Goal: Navigation & Orientation: Find specific page/section

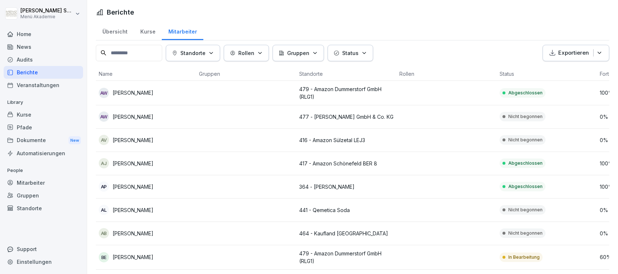
drag, startPoint x: 0, startPoint y: 0, endPoint x: 36, endPoint y: 28, distance: 45.9
click at [36, 28] on div "Home" at bounding box center [43, 34] width 79 height 13
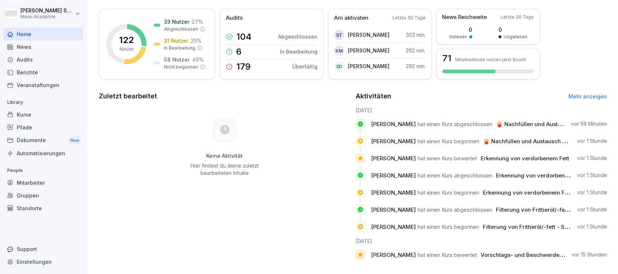
scroll to position [67, 0]
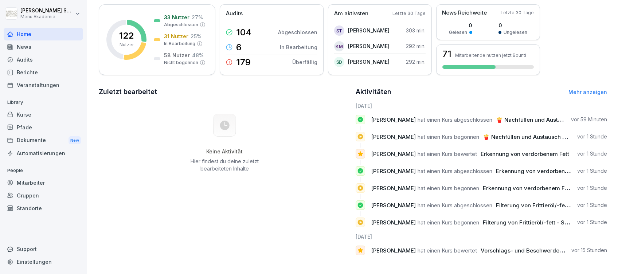
click at [572, 89] on link "Mehr anzeigen" at bounding box center [587, 92] width 39 height 6
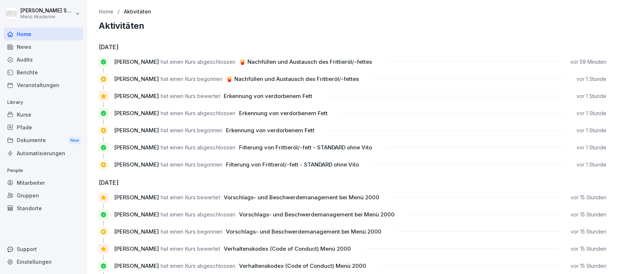
click at [25, 32] on div "Home" at bounding box center [43, 34] width 79 height 13
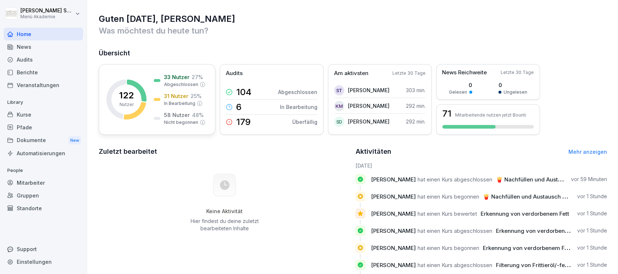
click at [188, 105] on p "In Bearbeitung" at bounding box center [179, 103] width 31 height 7
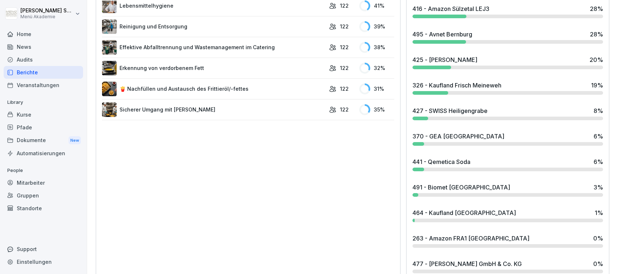
scroll to position [445, 0]
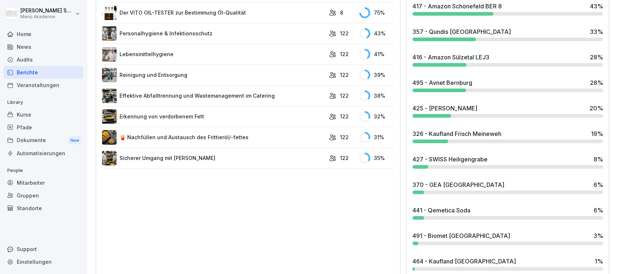
click at [457, 84] on div "495 - Avnet Bernburg" at bounding box center [442, 82] width 60 height 9
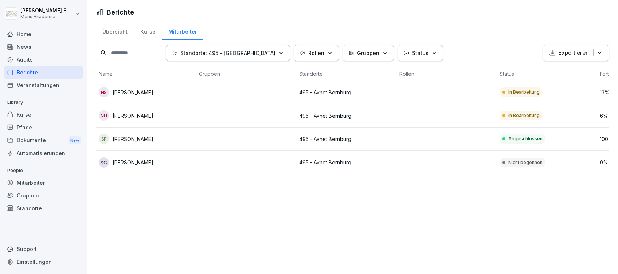
click at [20, 32] on div "Home" at bounding box center [43, 34] width 79 height 13
